Goal: Obtain resource: Download file/media

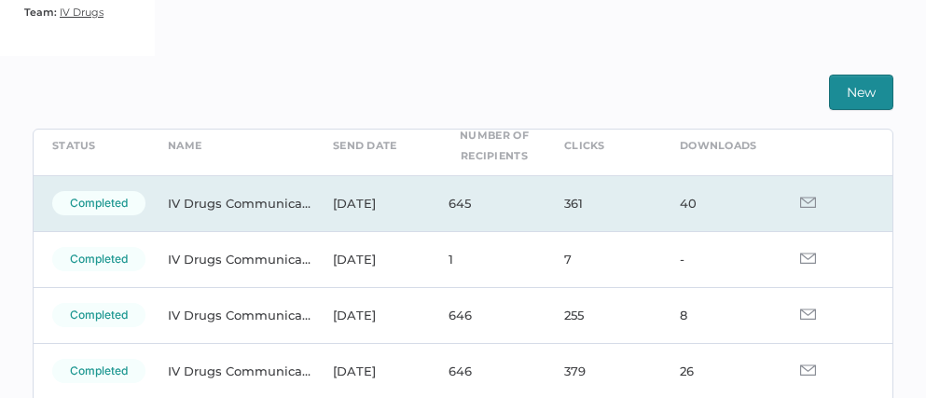
scroll to position [91, 0]
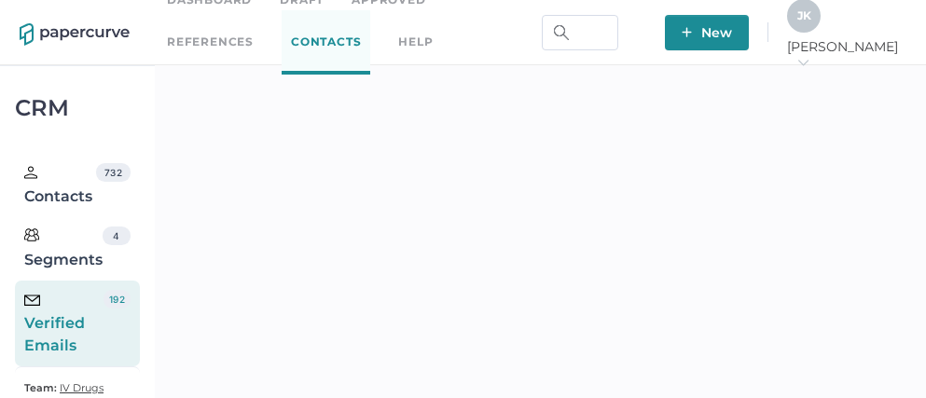
click at [210, 2] on link "Dashboard" at bounding box center [209, 0] width 85 height 21
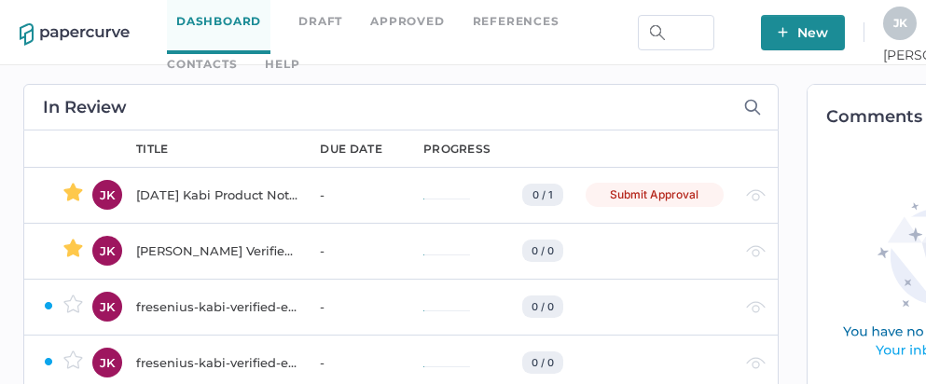
click at [194, 194] on div "2025 06 10 Kabi Product Notification Campaign report" at bounding box center [216, 195] width 161 height 22
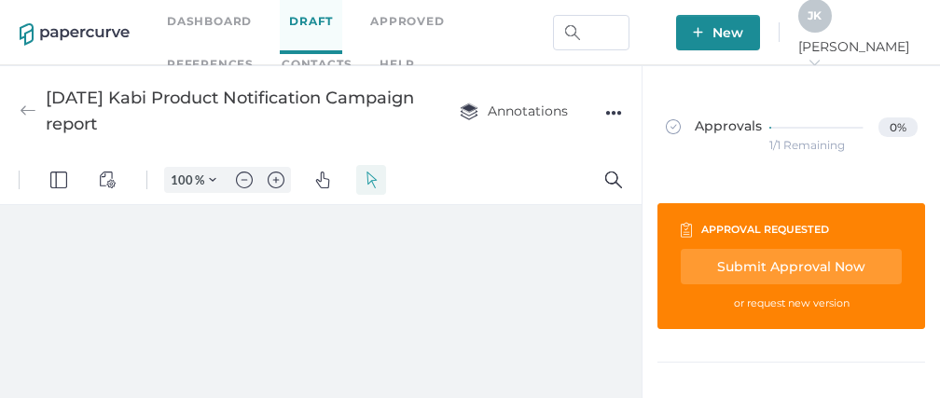
click at [620, 108] on div "●●●" at bounding box center [613, 113] width 17 height 26
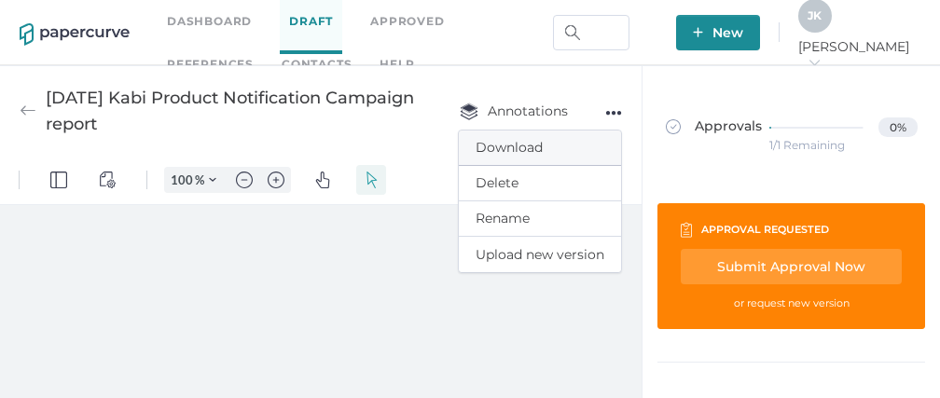
click at [533, 143] on span "Download" at bounding box center [540, 148] width 129 height 35
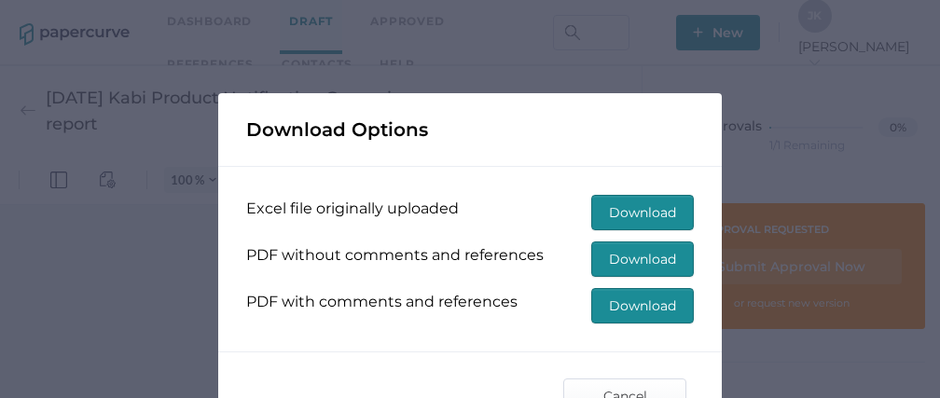
click at [0, 0] on span "Download" at bounding box center [0, 0] width 0 height 0
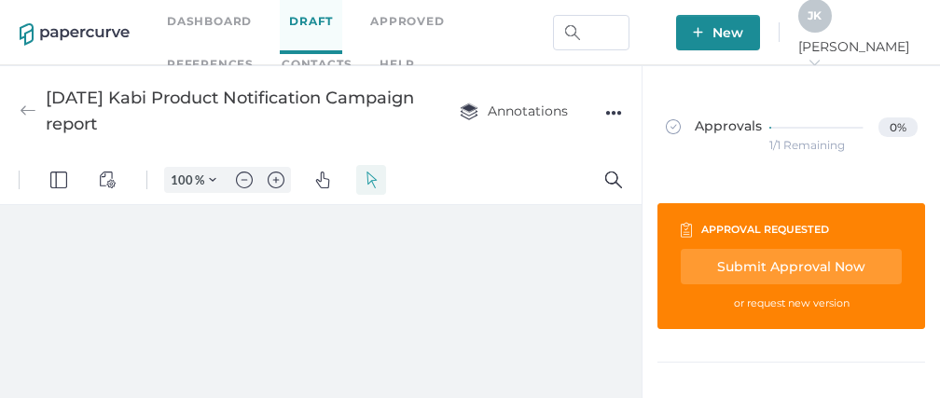
type input "111"
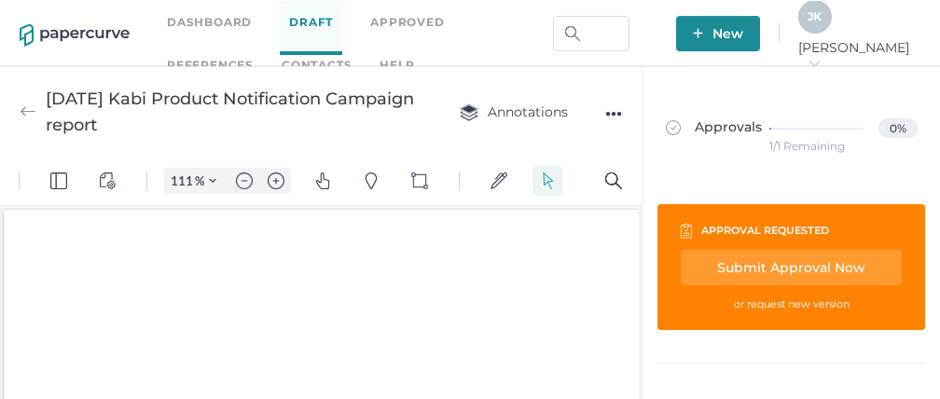
scroll to position [3, 0]
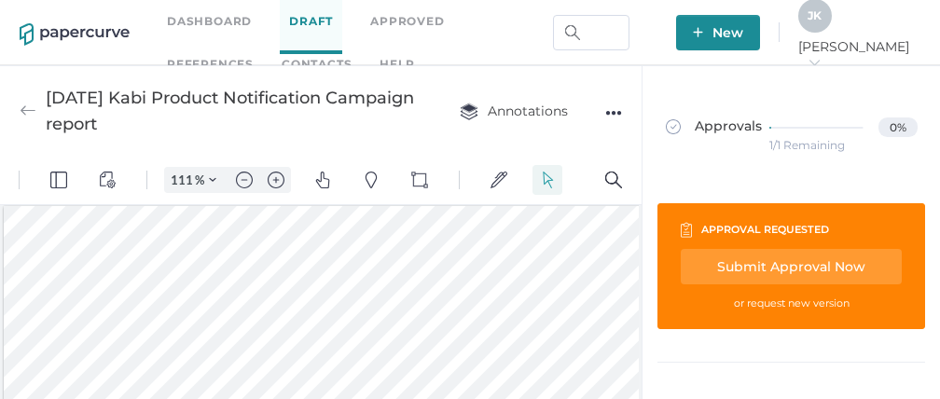
click at [282, 57] on link "Contacts" at bounding box center [317, 64] width 70 height 21
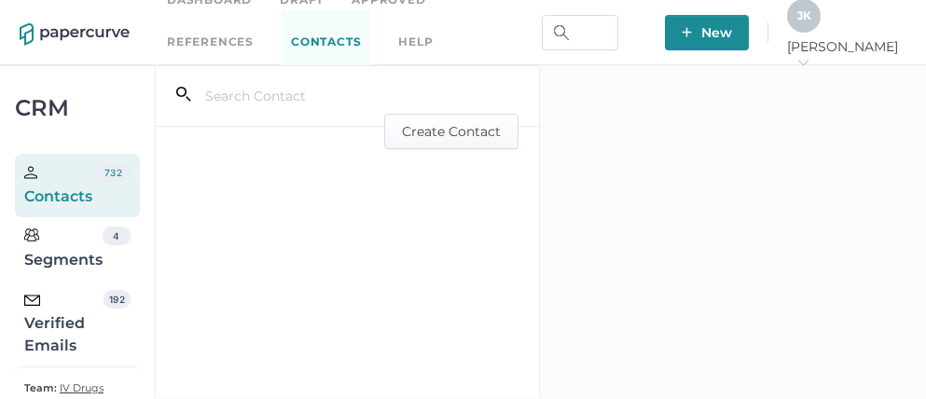
click at [27, 365] on div "Verified Emails 192" at bounding box center [77, 324] width 125 height 86
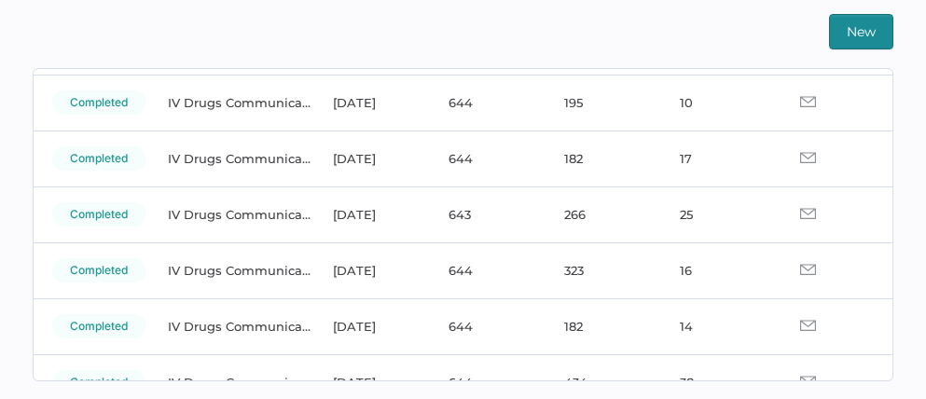
scroll to position [2443, 0]
